Goal: Task Accomplishment & Management: Use online tool/utility

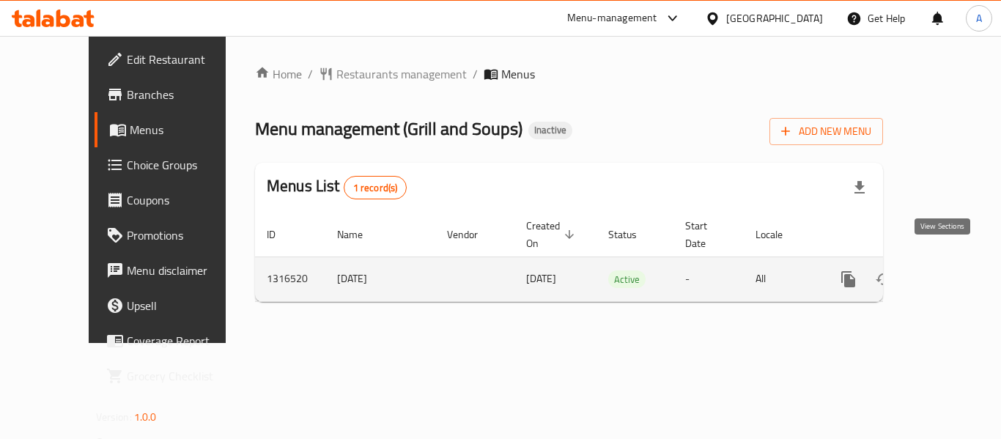
click at [946, 271] on icon "enhanced table" at bounding box center [955, 280] width 18 height 18
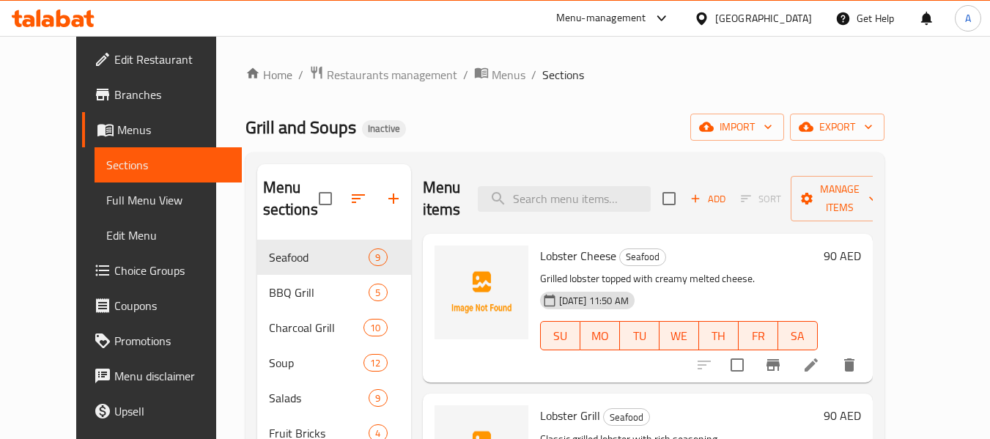
click at [120, 200] on span "Full Menu View" at bounding box center [168, 200] width 124 height 18
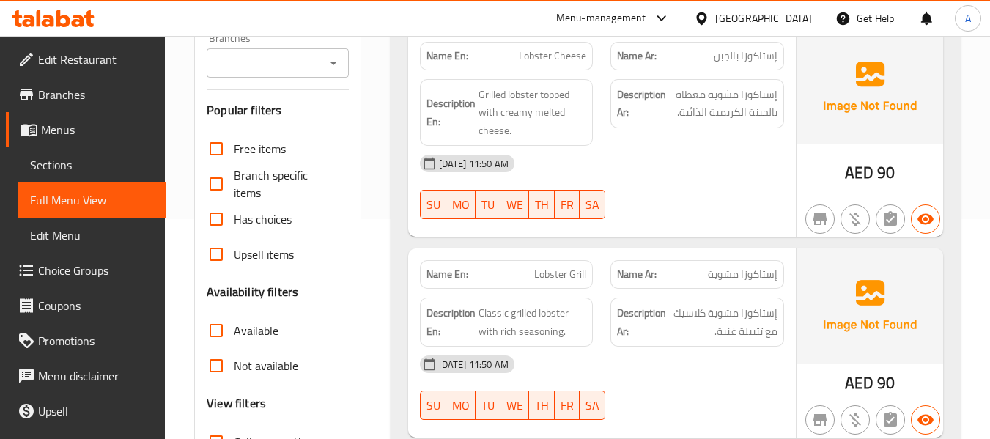
scroll to position [367, 0]
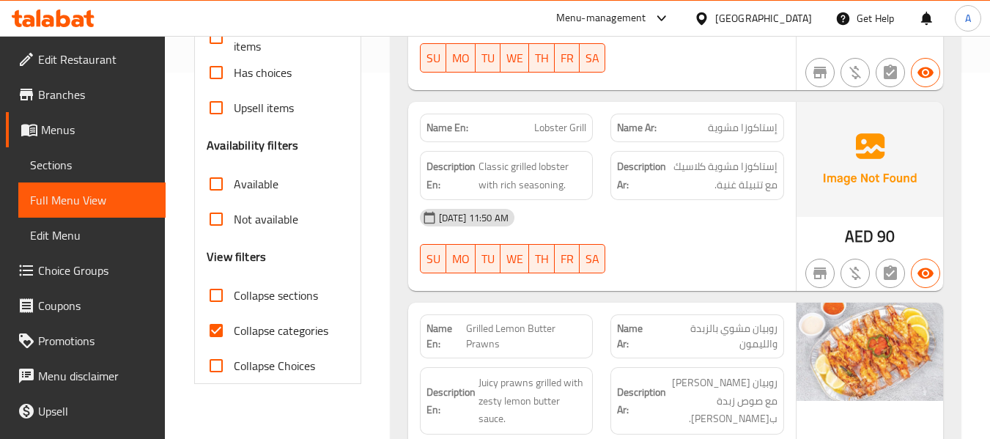
click at [290, 333] on span "Collapse categories" at bounding box center [281, 331] width 95 height 18
click at [234, 333] on input "Collapse categories" at bounding box center [216, 330] width 35 height 35
checkbox input "false"
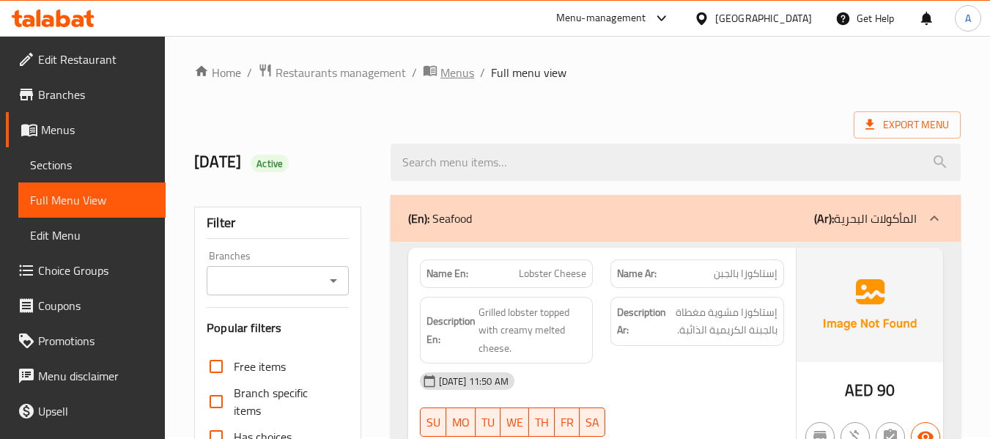
scroll to position [0, 0]
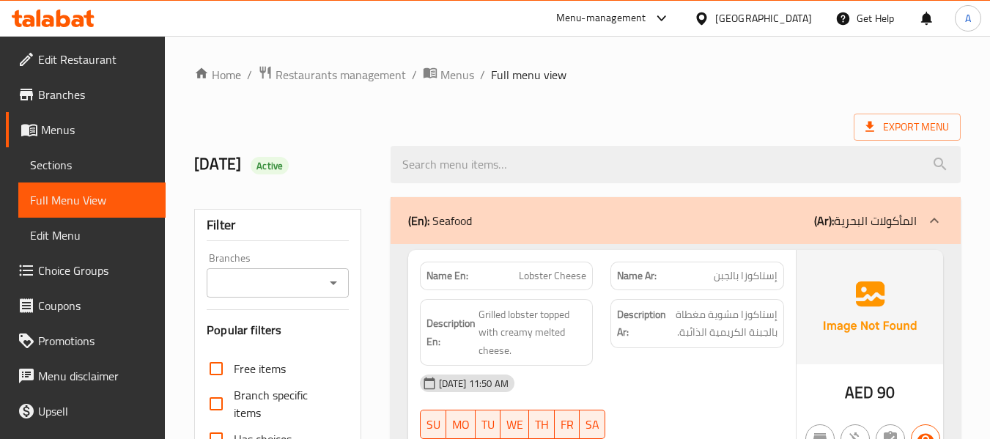
click at [446, 125] on div "Export Menu" at bounding box center [577, 127] width 767 height 27
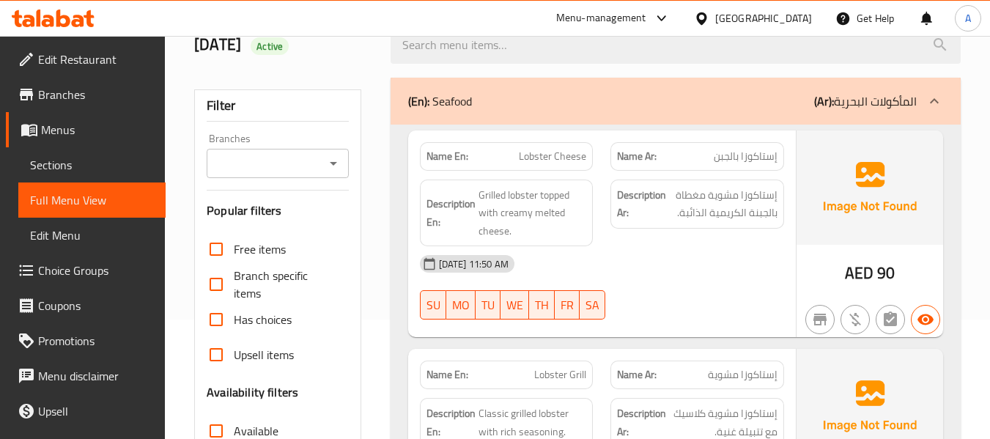
scroll to position [73, 0]
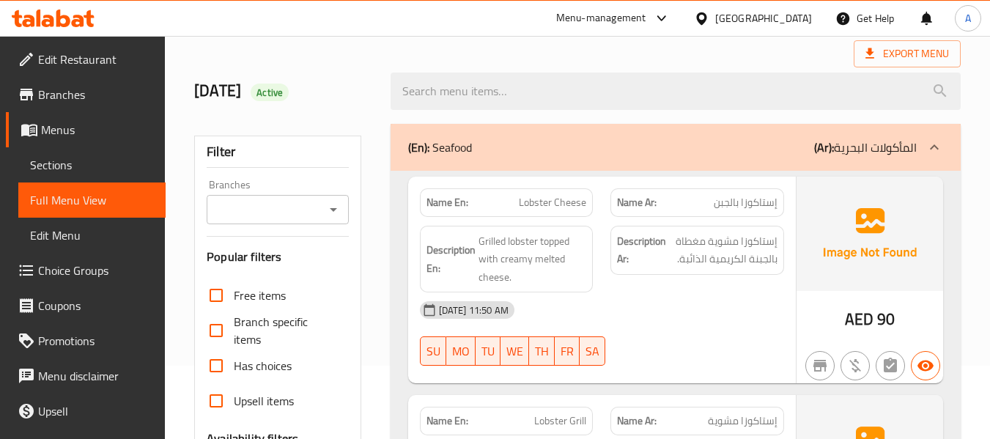
click at [358, 92] on h2 "9/10/2025 Active" at bounding box center [283, 91] width 178 height 22
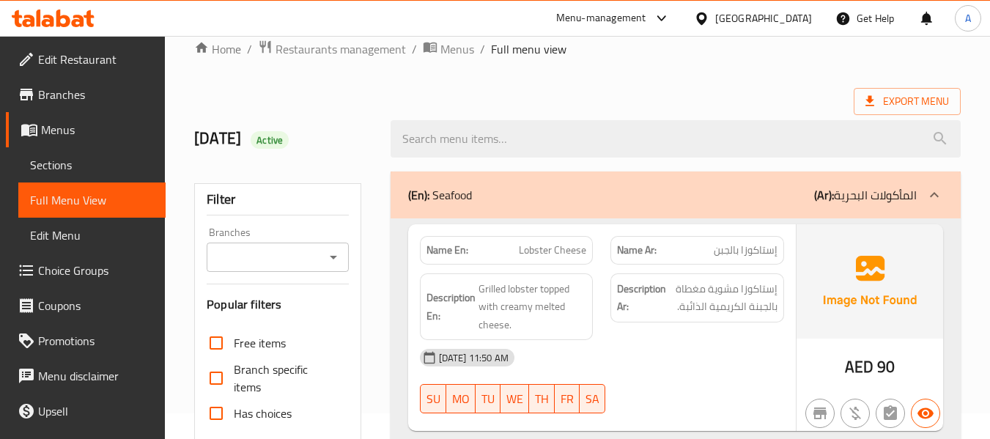
scroll to position [0, 0]
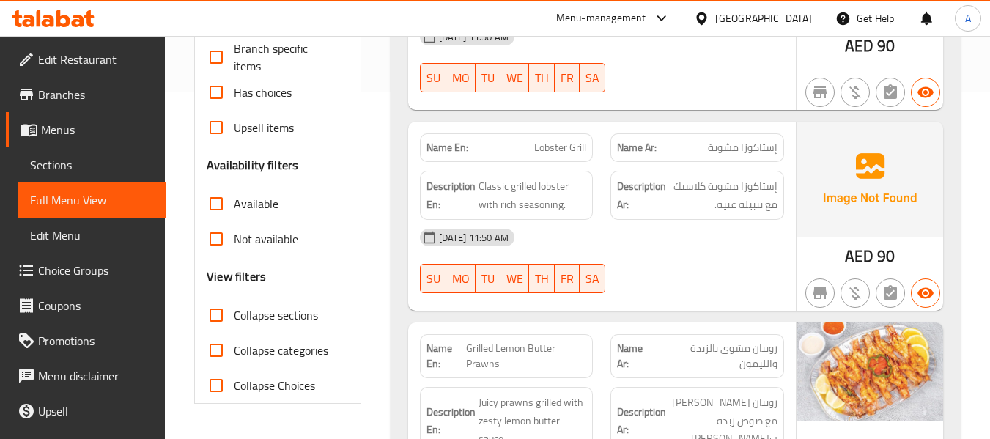
scroll to position [367, 0]
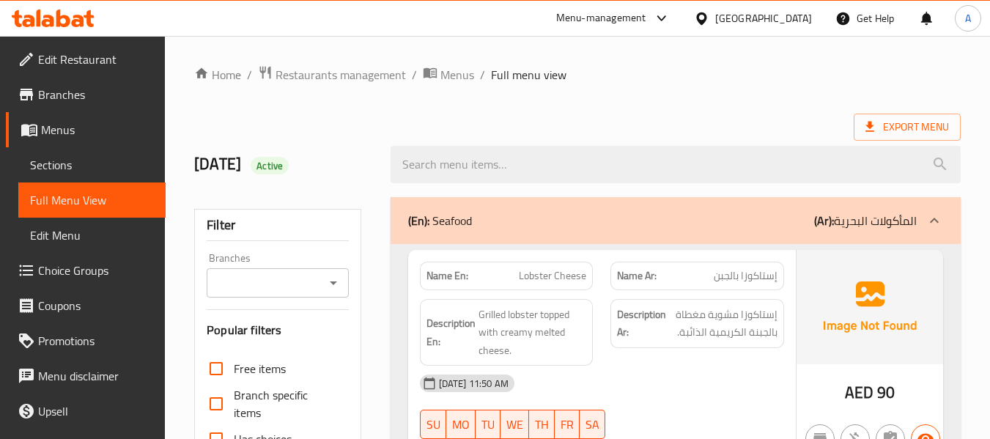
click at [70, 13] on icon at bounding box center [53, 19] width 83 height 18
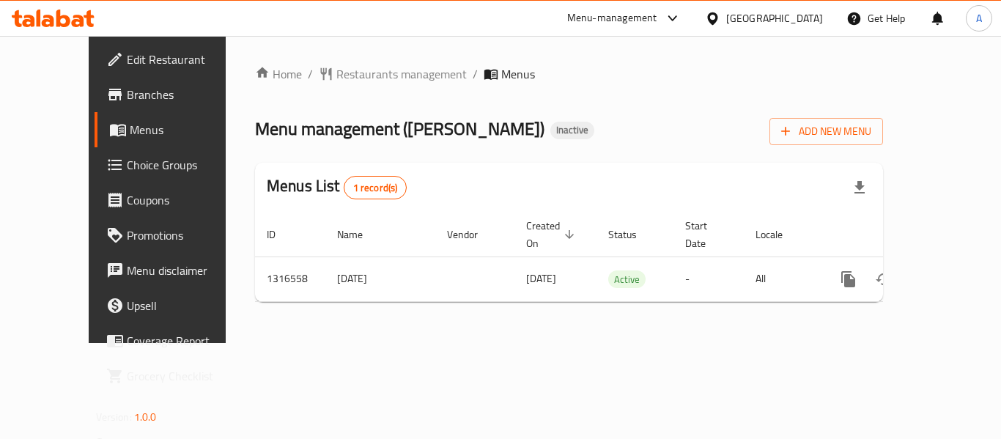
click at [646, 148] on div "Home / Restaurants management / Menus Menu management ( [PERSON_NAME][GEOGRAPHI…" at bounding box center [569, 189] width 628 height 249
